Goal: Information Seeking & Learning: Check status

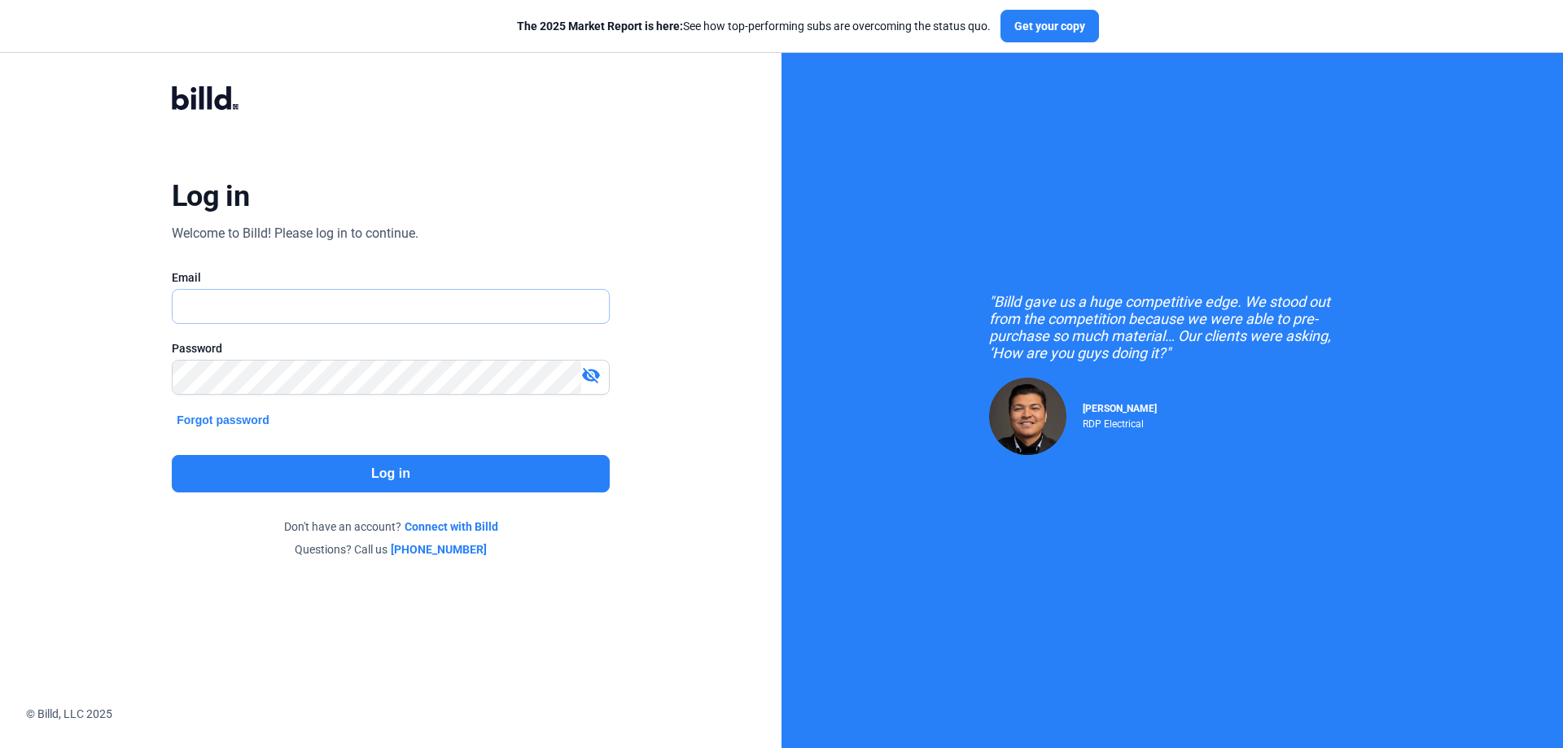
type input "[EMAIL_ADDRESS][DOMAIN_NAME]"
click at [416, 479] on button "Log in" at bounding box center [391, 473] width 438 height 37
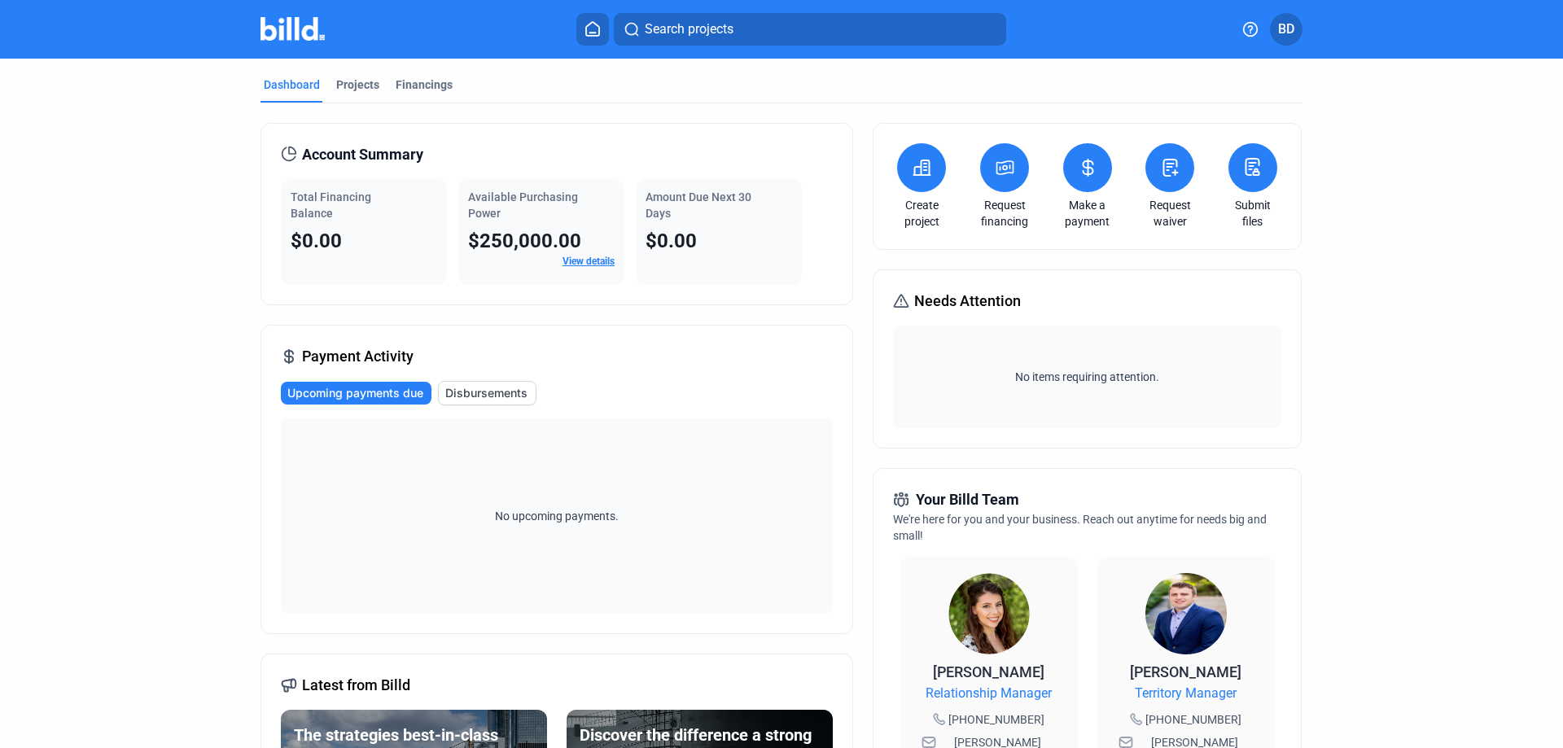
click at [593, 260] on link "View details" at bounding box center [588, 261] width 52 height 11
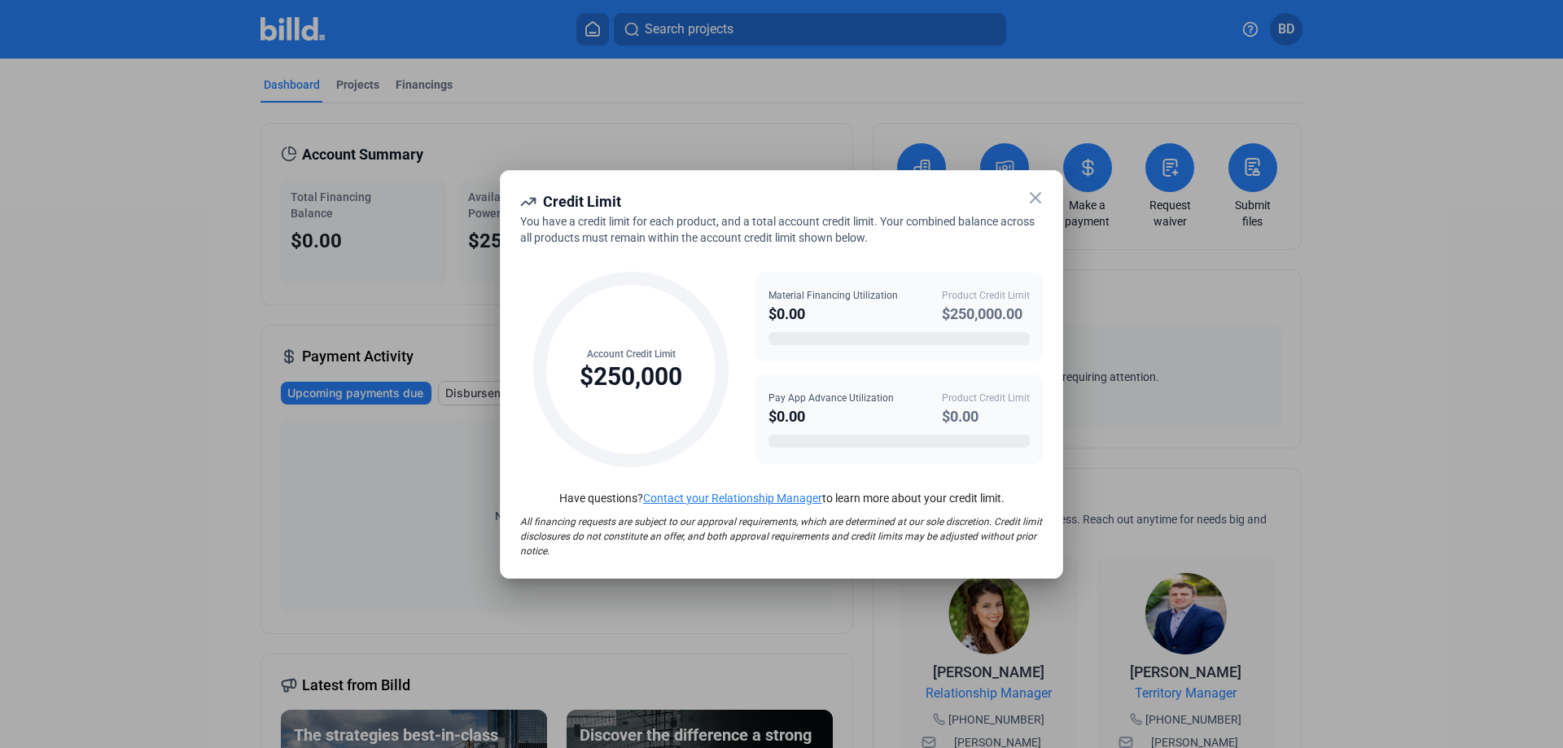
click at [1036, 197] on icon at bounding box center [1036, 198] width 10 height 10
